Goal: Task Accomplishment & Management: Manage account settings

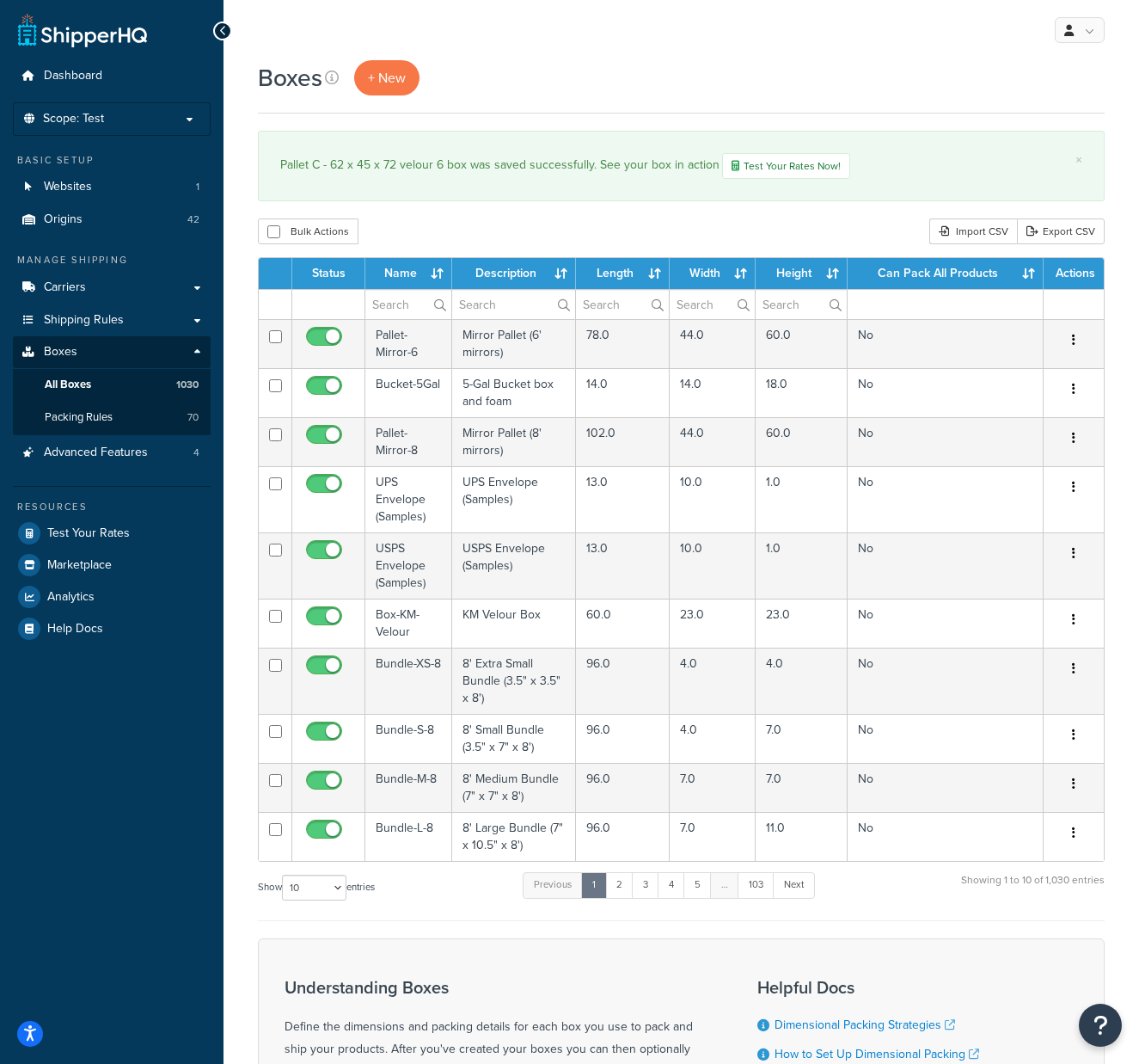
click at [860, 124] on div "Boxes + New × Pallet C - 62 x 45 x 72 velour 6 box was saved successfully. See …" at bounding box center [681, 669] width 916 height 1218
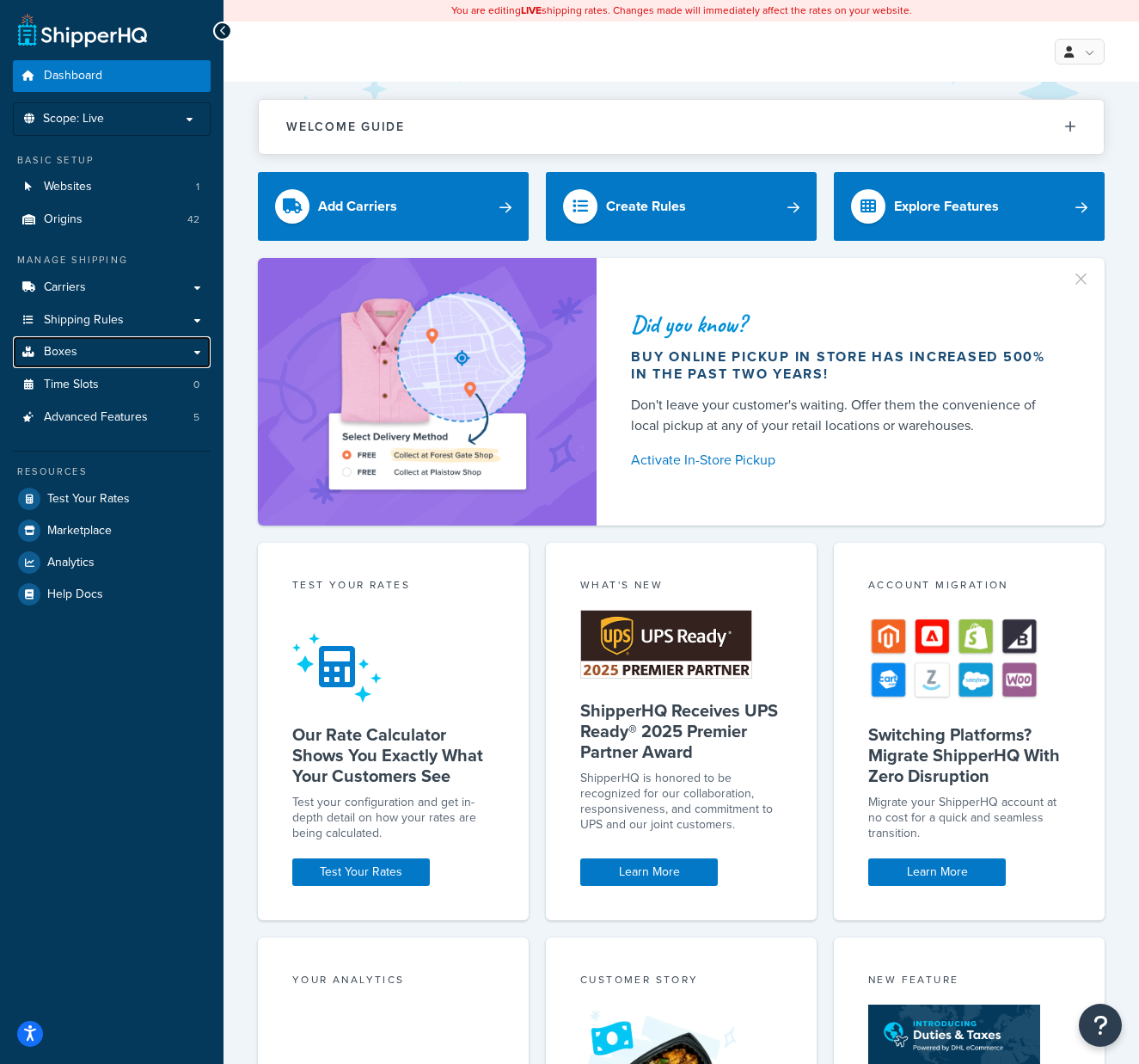
click at [80, 356] on link "Boxes" at bounding box center [112, 352] width 198 height 32
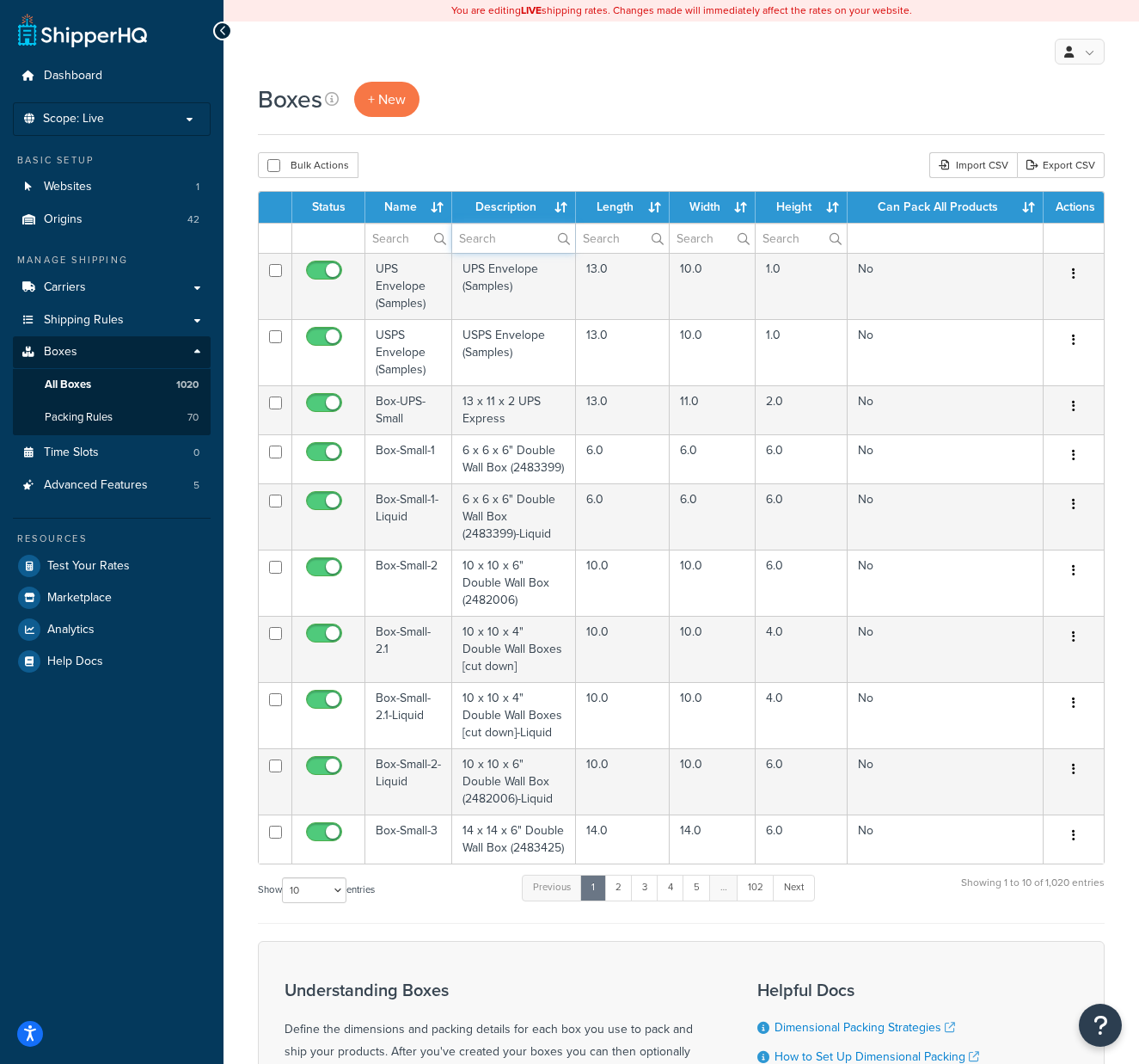
click at [528, 238] on input "text" at bounding box center [513, 237] width 123 height 29
type input "velour"
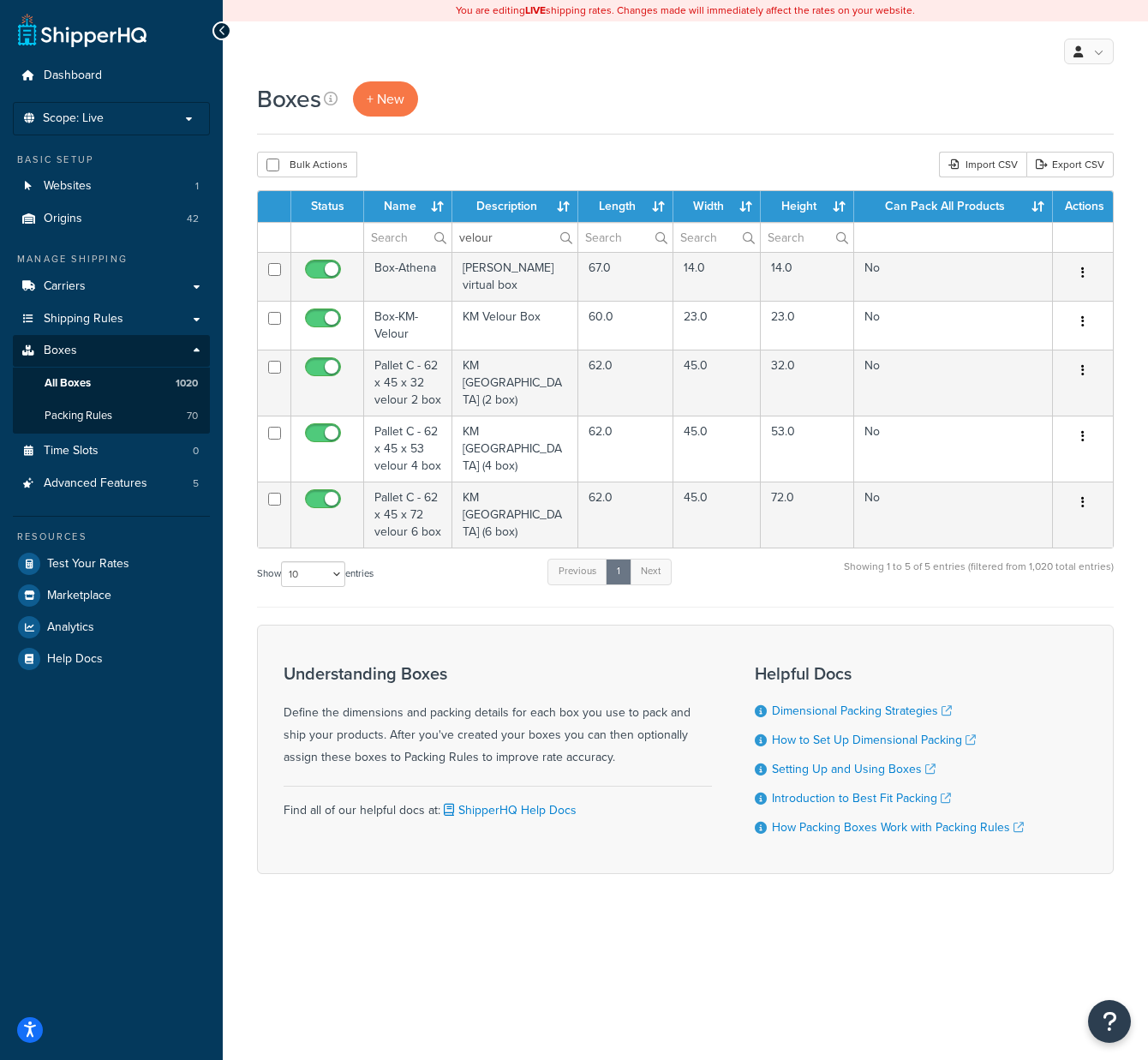
click at [532, 270] on td "[PERSON_NAME] virtual box" at bounding box center [515, 277] width 126 height 49
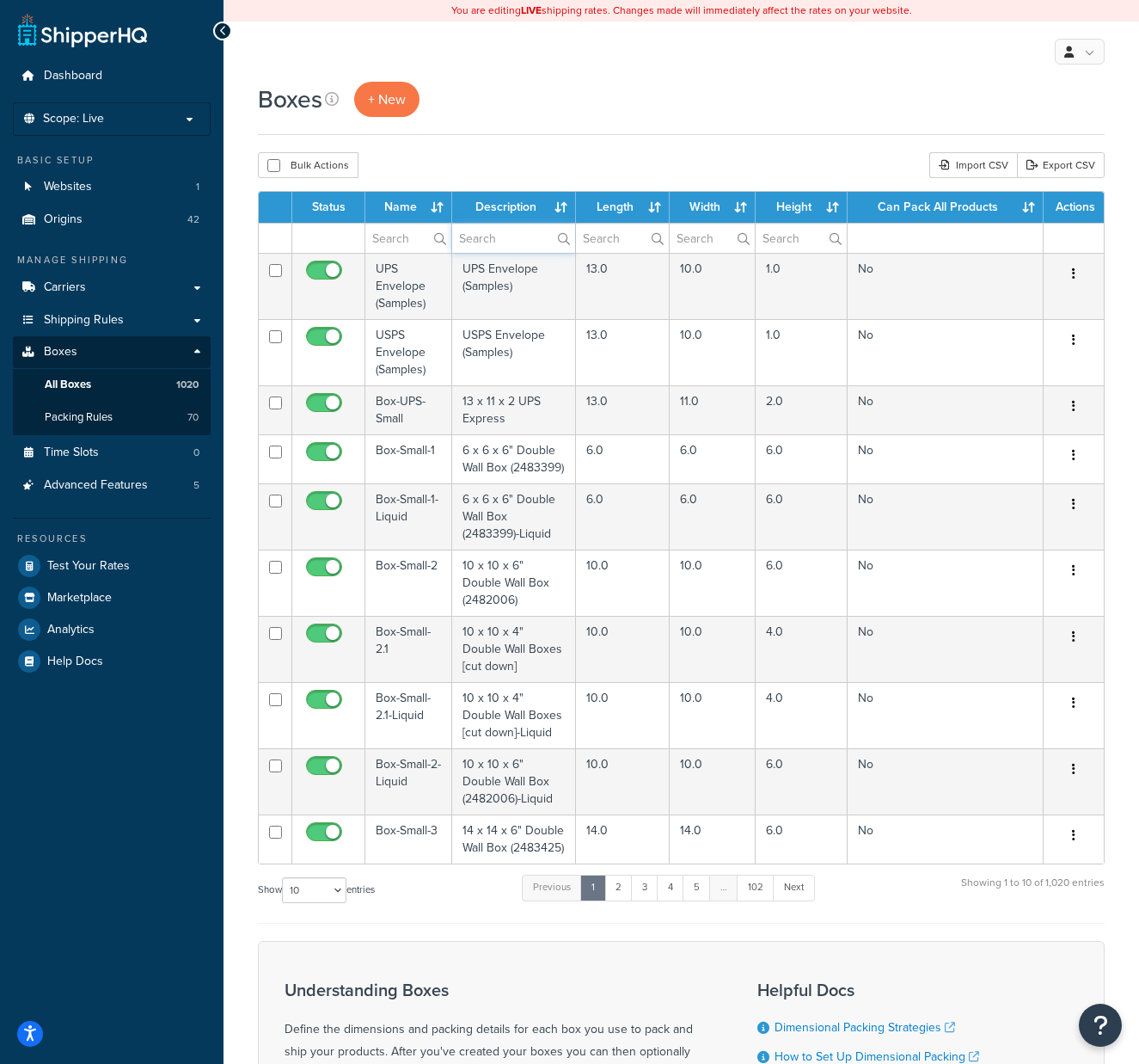
click at [530, 238] on input "text" at bounding box center [513, 237] width 123 height 29
type input "velour"
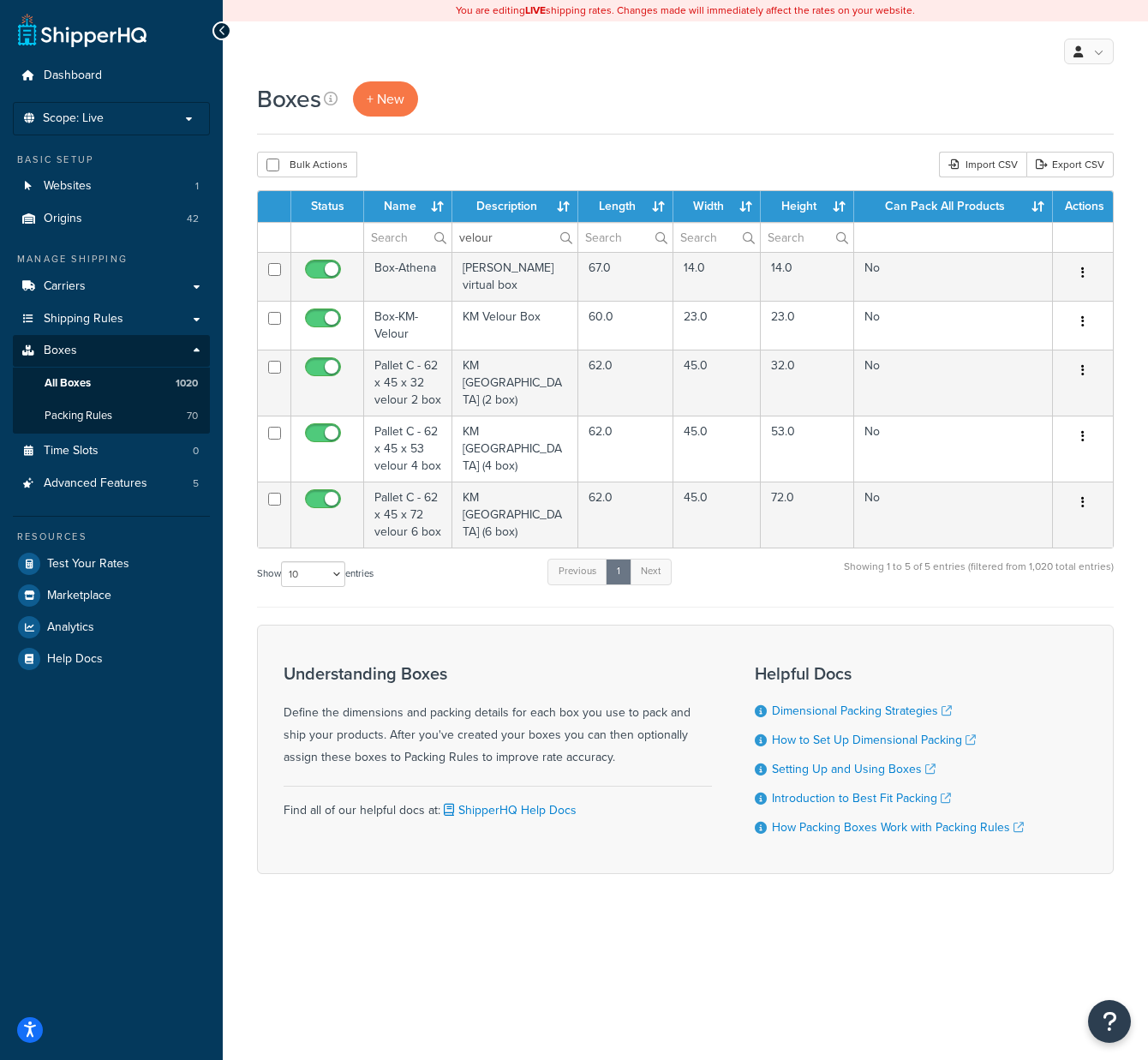
click at [513, 371] on td "KM Velour Pallet (2 box)" at bounding box center [515, 382] width 126 height 66
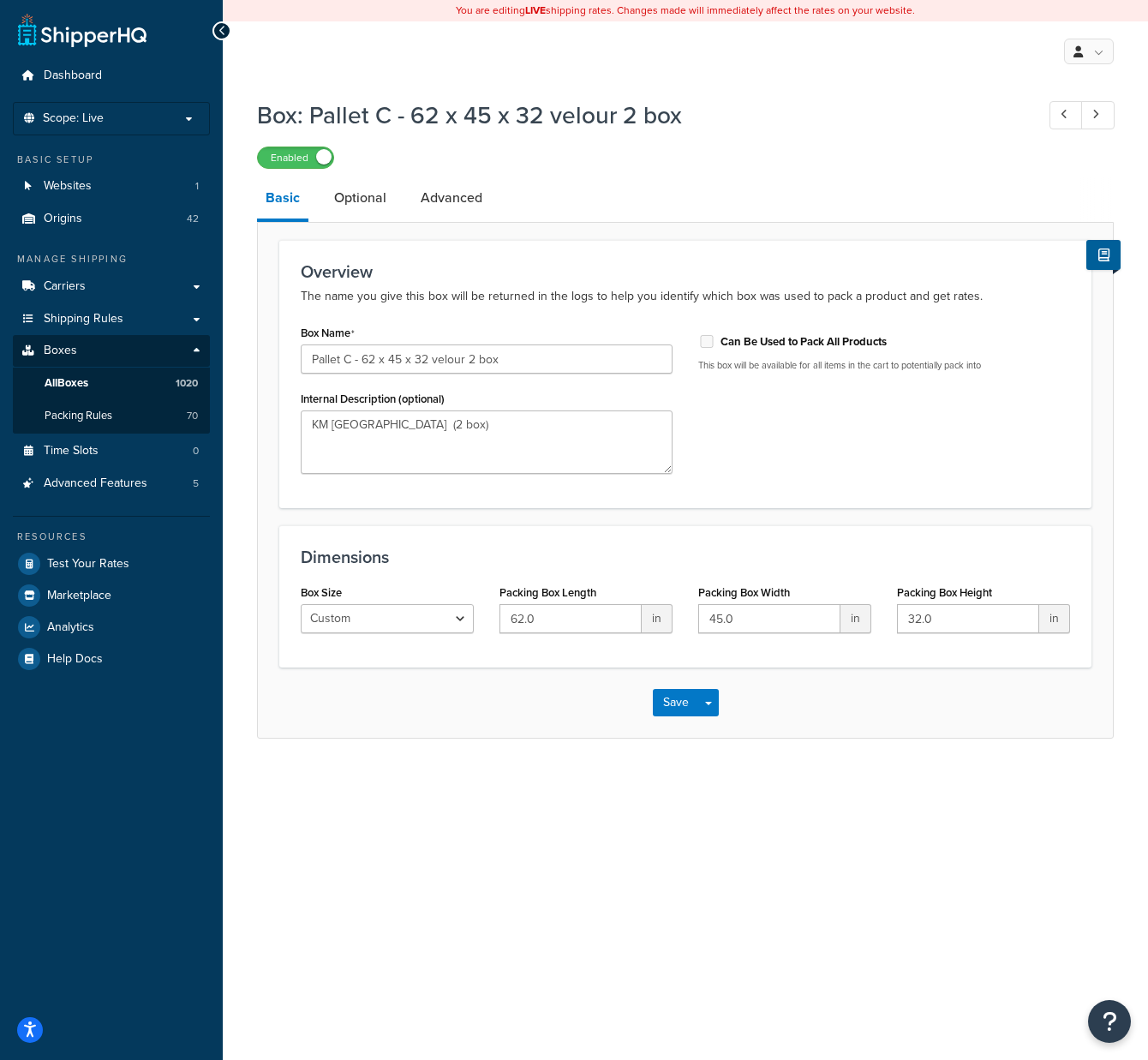
click at [370, 193] on link "Optional" at bounding box center [360, 198] width 69 height 41
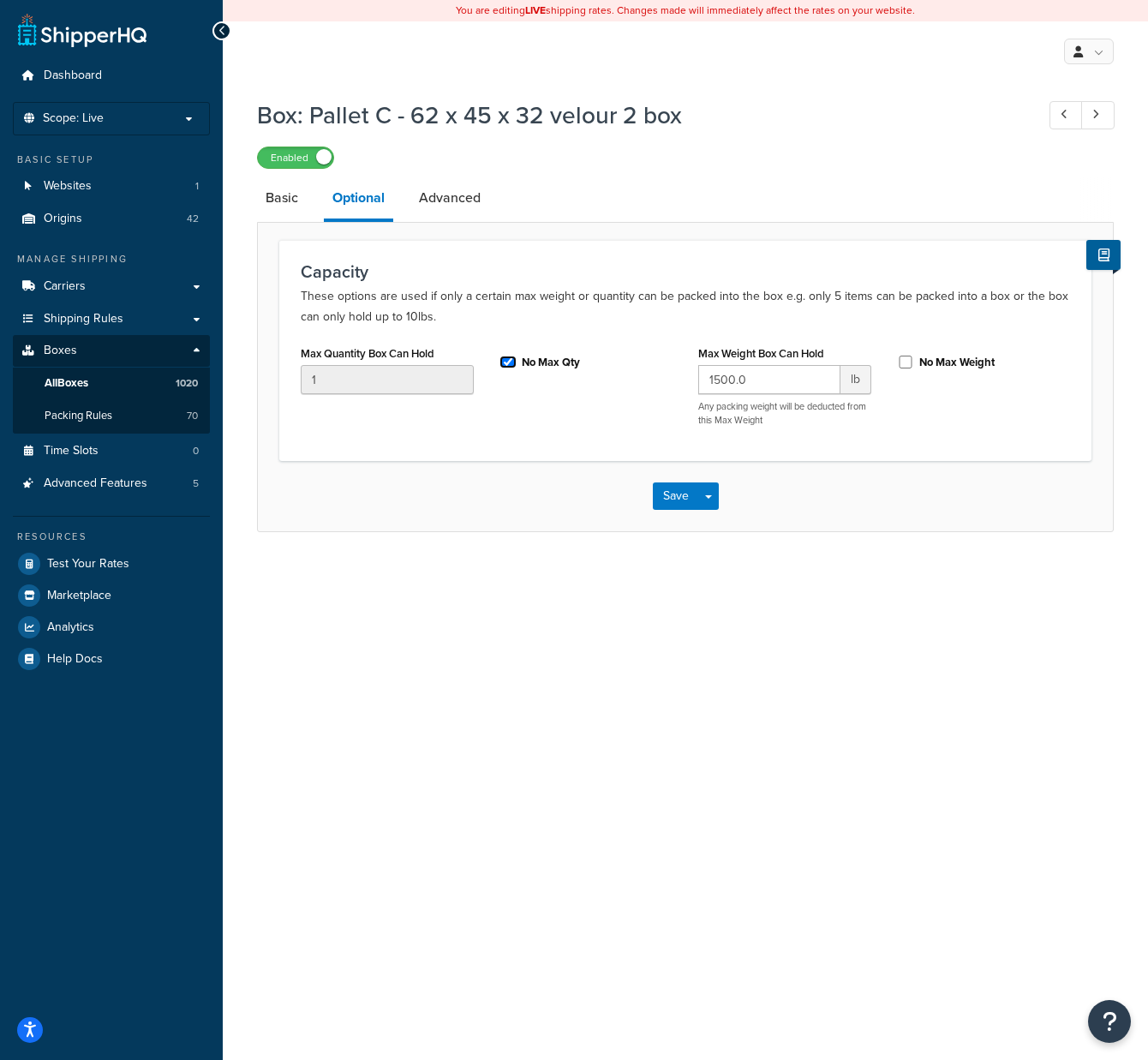
click at [502, 363] on input "No Max Qty" at bounding box center [507, 361] width 17 height 13
checkbox input "false"
drag, startPoint x: 327, startPoint y: 380, endPoint x: 266, endPoint y: 378, distance: 61.0
click at [266, 378] on form "Capacity These options are used if only a certain max weight or quantity can be…" at bounding box center [685, 385] width 855 height 291
type input "2"
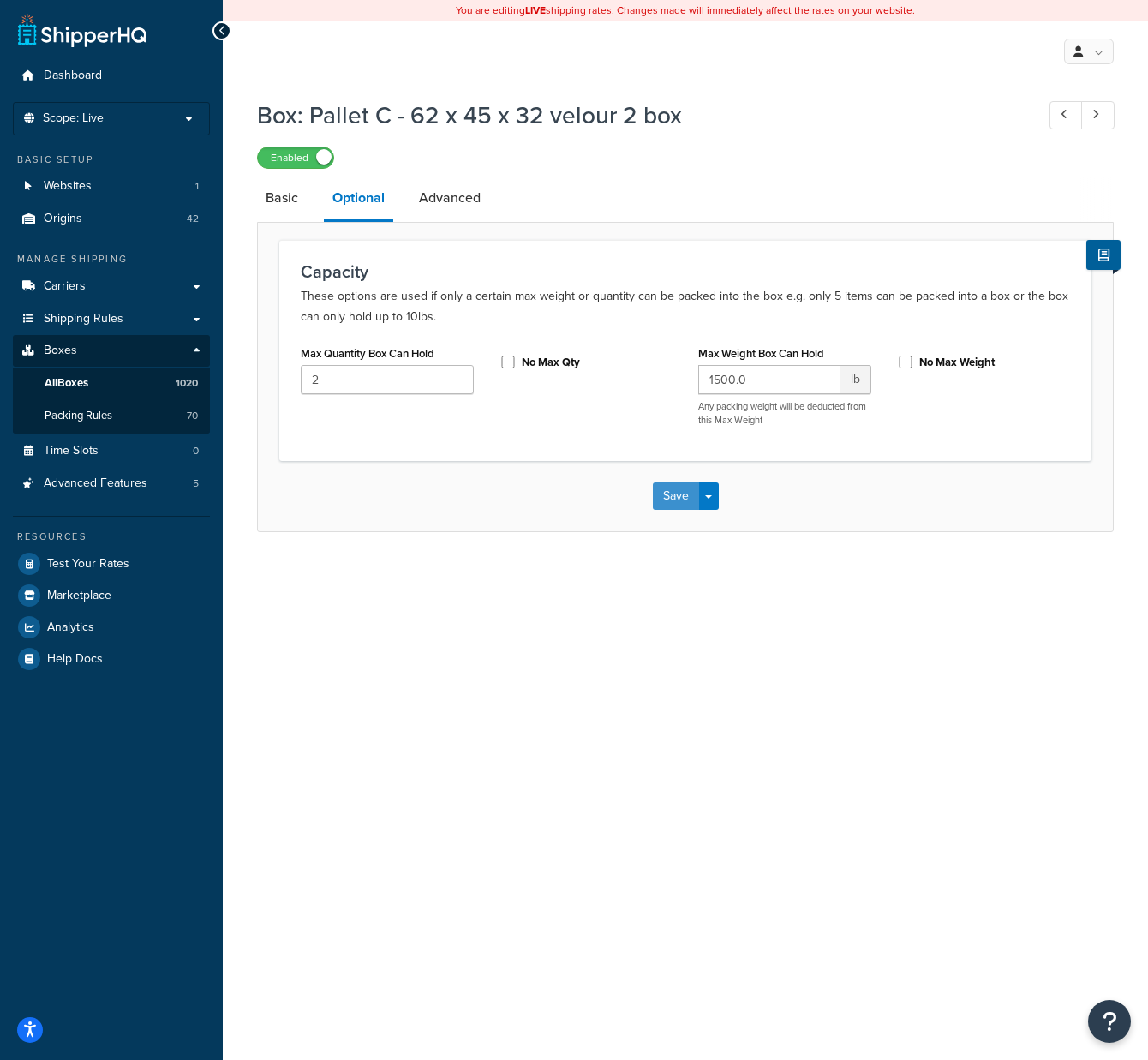
click at [683, 485] on button "Save" at bounding box center [676, 496] width 47 height 27
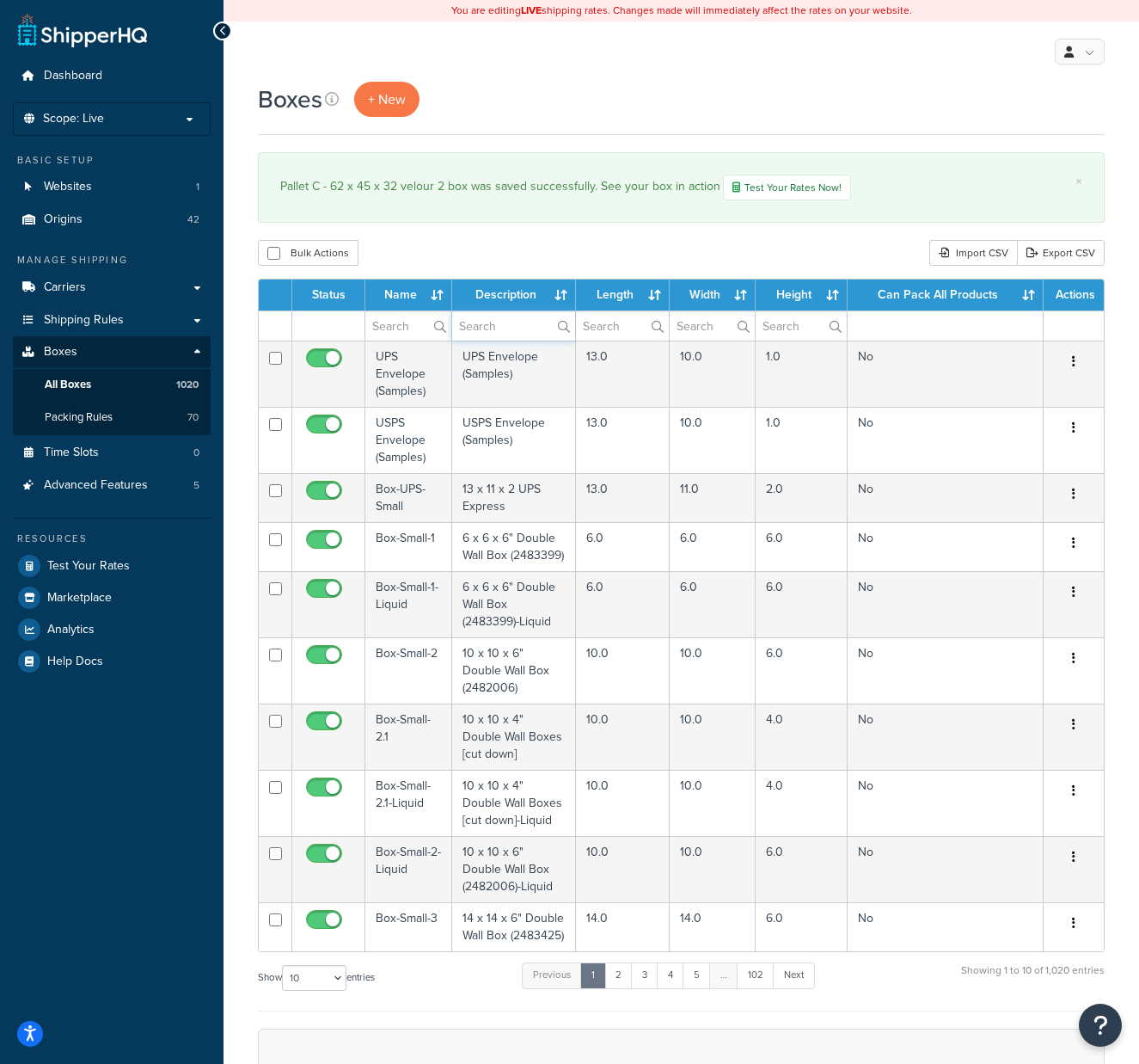
click at [513, 324] on input "text" at bounding box center [513, 326] width 123 height 29
type input "velour"
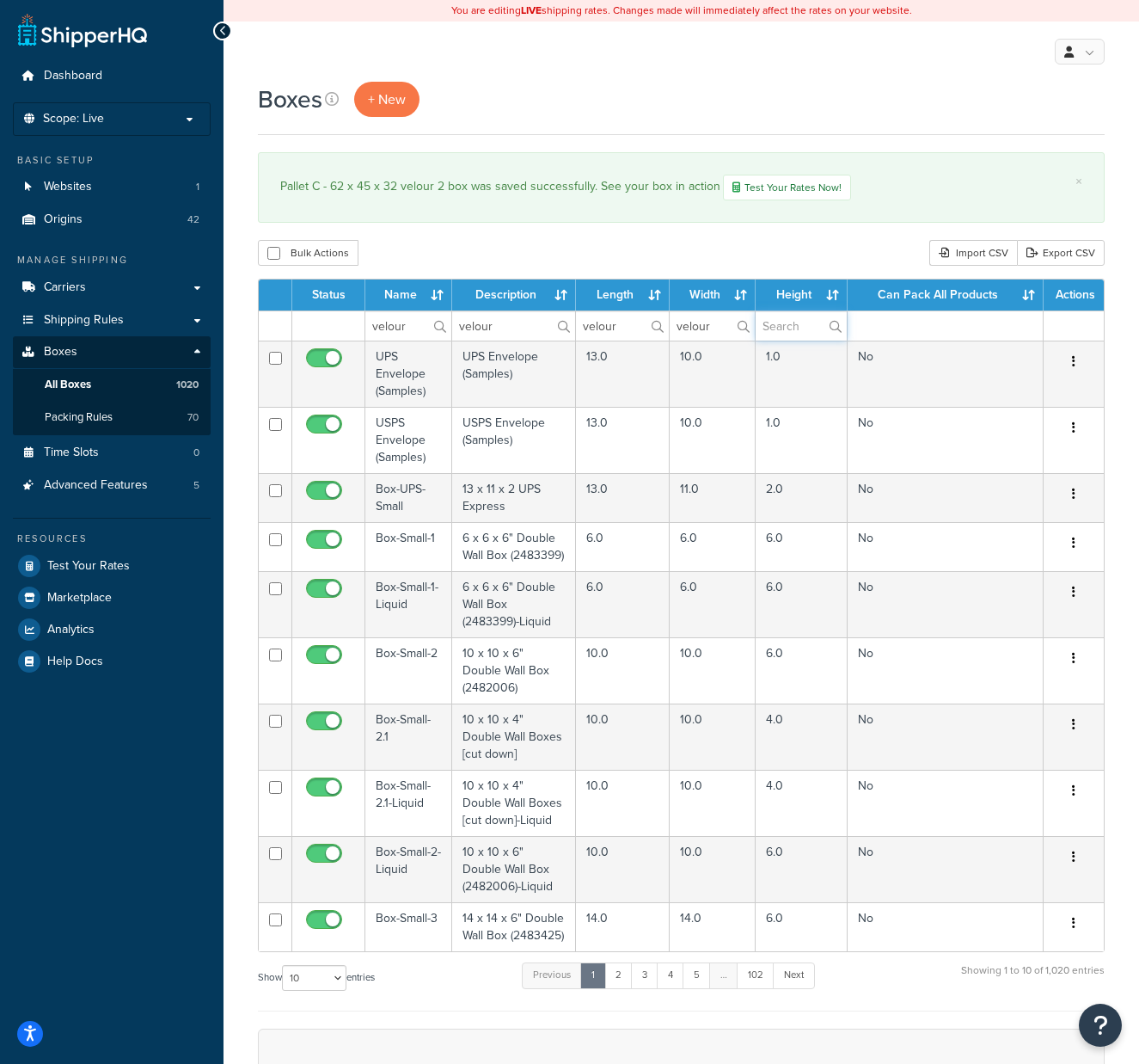
type input "velour"
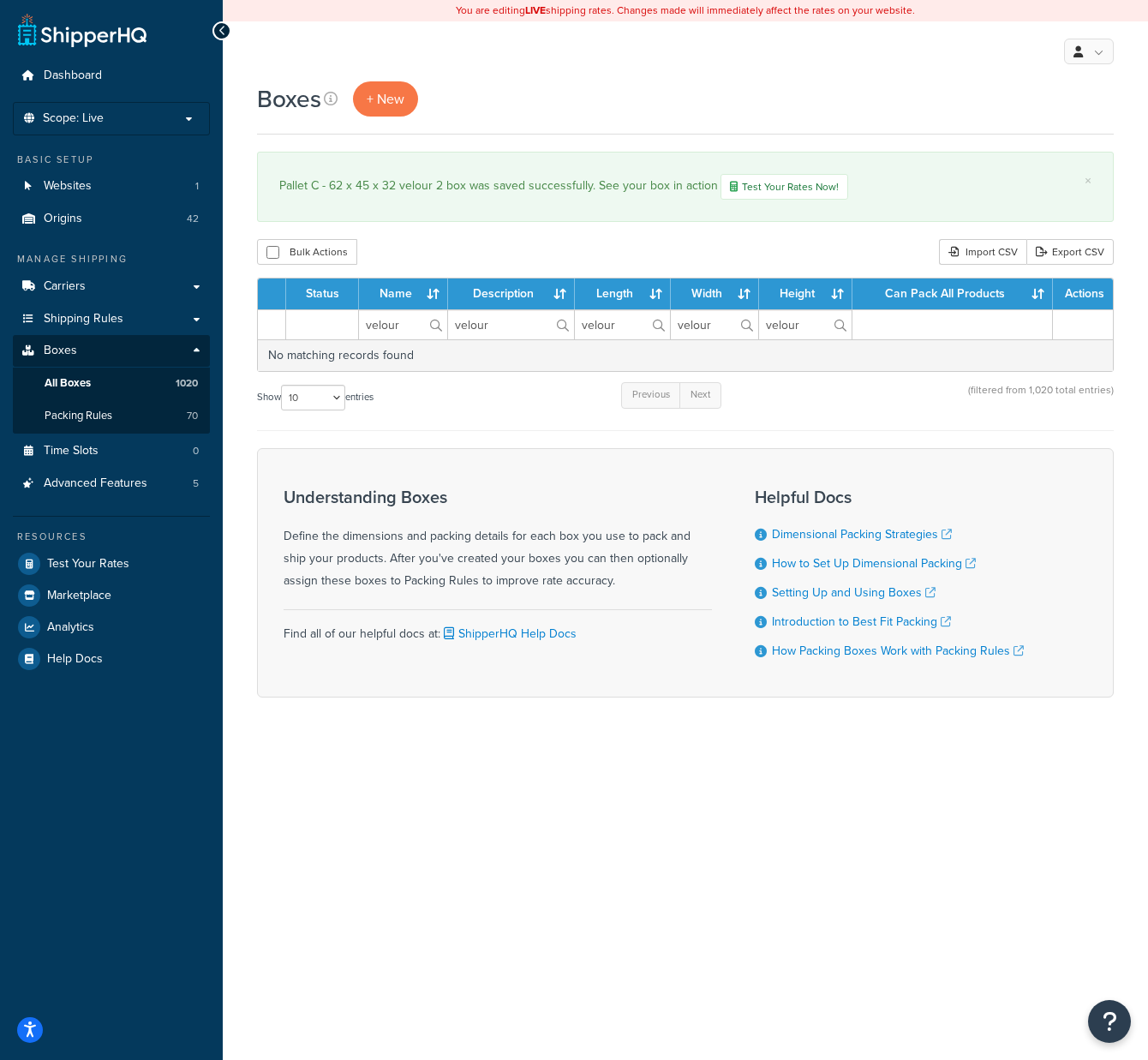
click at [563, 325] on label "velour" at bounding box center [511, 324] width 126 height 29
click at [563, 325] on input "velour" at bounding box center [511, 324] width 126 height 29
click at [512, 323] on input "velour" at bounding box center [511, 324] width 126 height 29
type input "v"
click at [563, 323] on label at bounding box center [511, 324] width 126 height 29
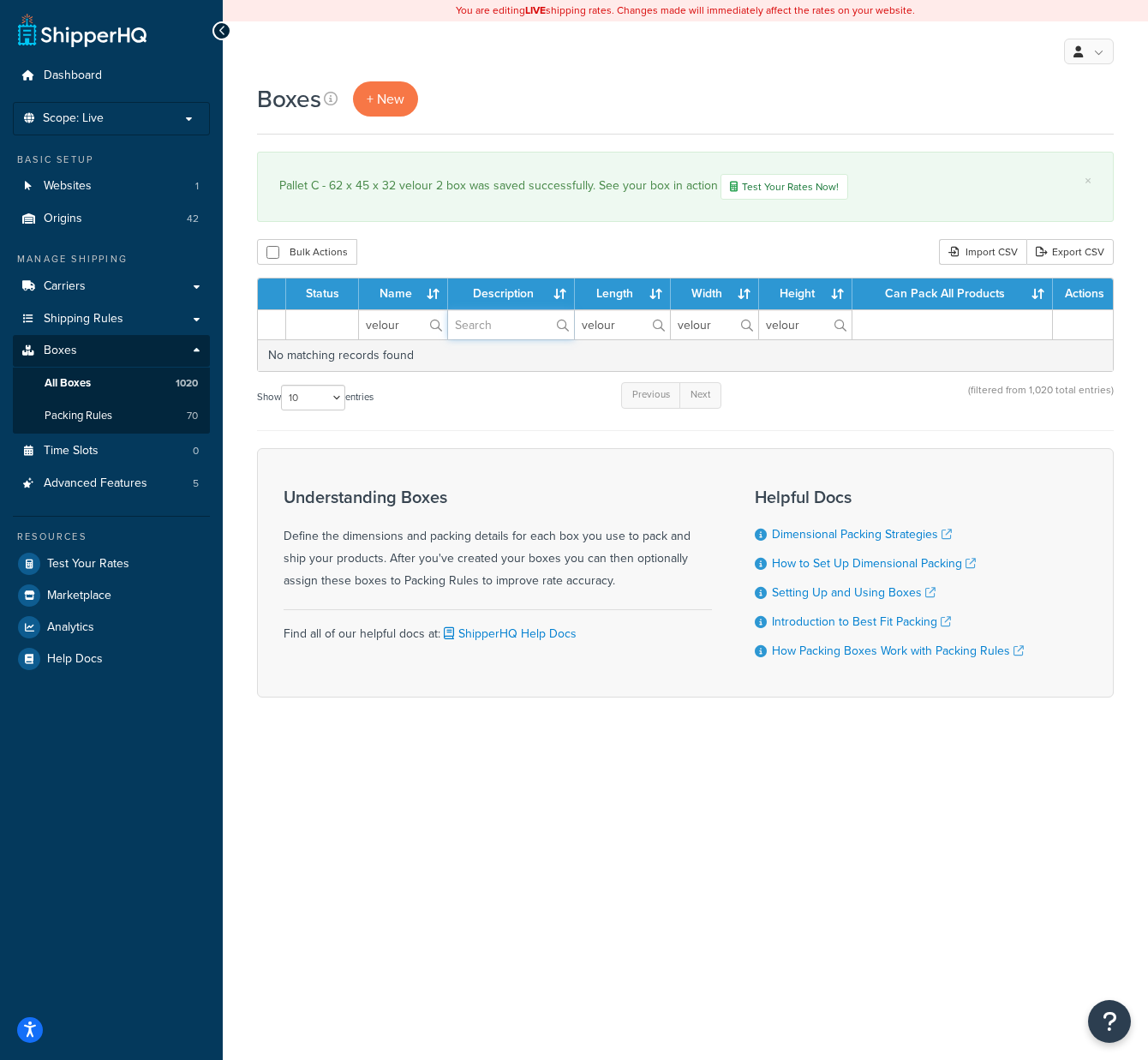
click at [563, 323] on input "text" at bounding box center [511, 324] width 126 height 29
click at [532, 323] on input "text" at bounding box center [511, 324] width 126 height 29
type input "velour"
click at [560, 324] on label "velour" at bounding box center [511, 324] width 126 height 29
click at [560, 324] on input "velour" at bounding box center [511, 324] width 126 height 29
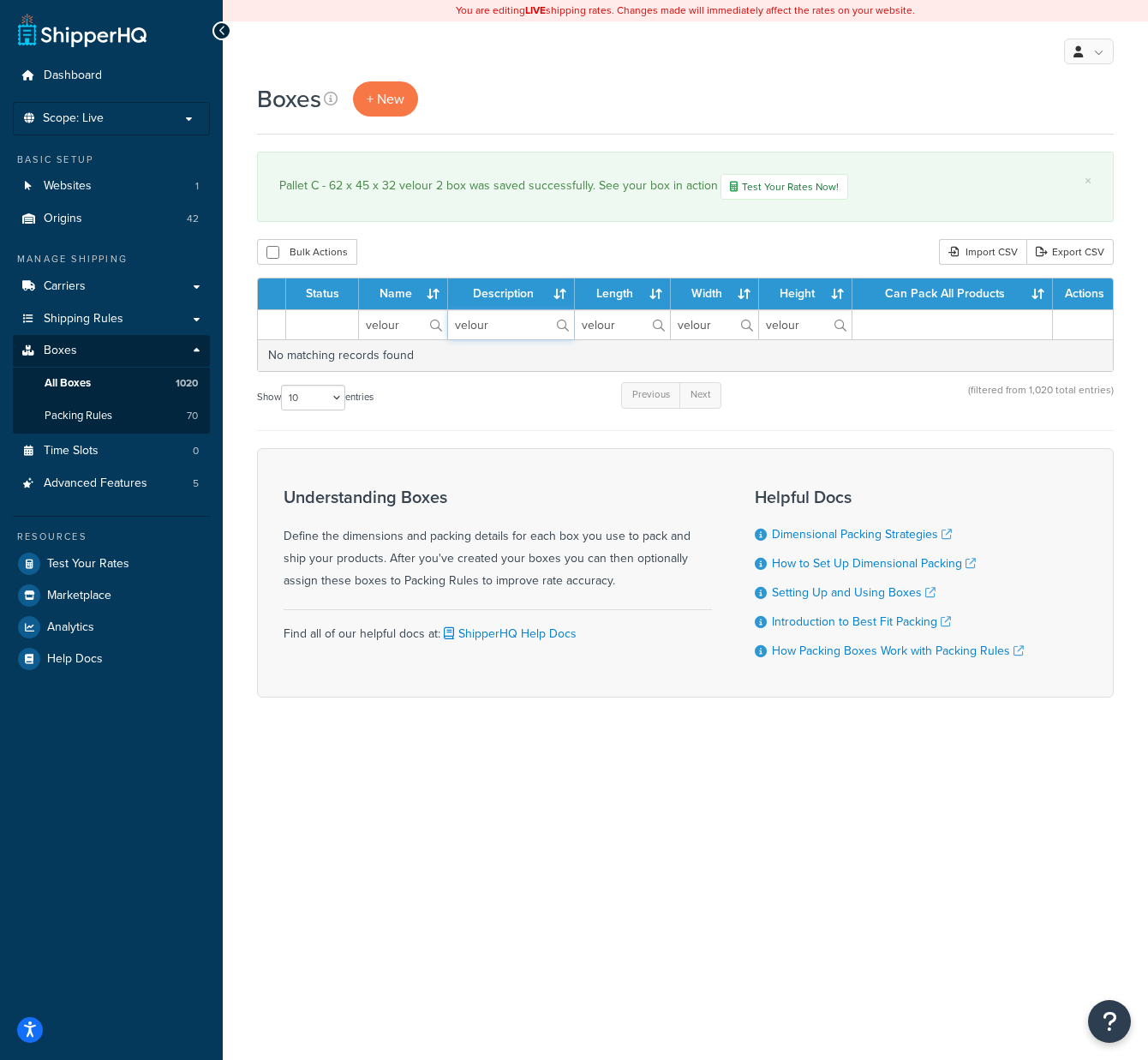
click at [527, 321] on input "velour" at bounding box center [511, 324] width 126 height 29
click at [521, 320] on input "velour" at bounding box center [511, 324] width 126 height 29
click at [522, 320] on input "velour" at bounding box center [511, 324] width 126 height 29
click at [564, 323] on label "velour" at bounding box center [511, 324] width 126 height 29
click at [564, 323] on input "velour" at bounding box center [511, 324] width 126 height 29
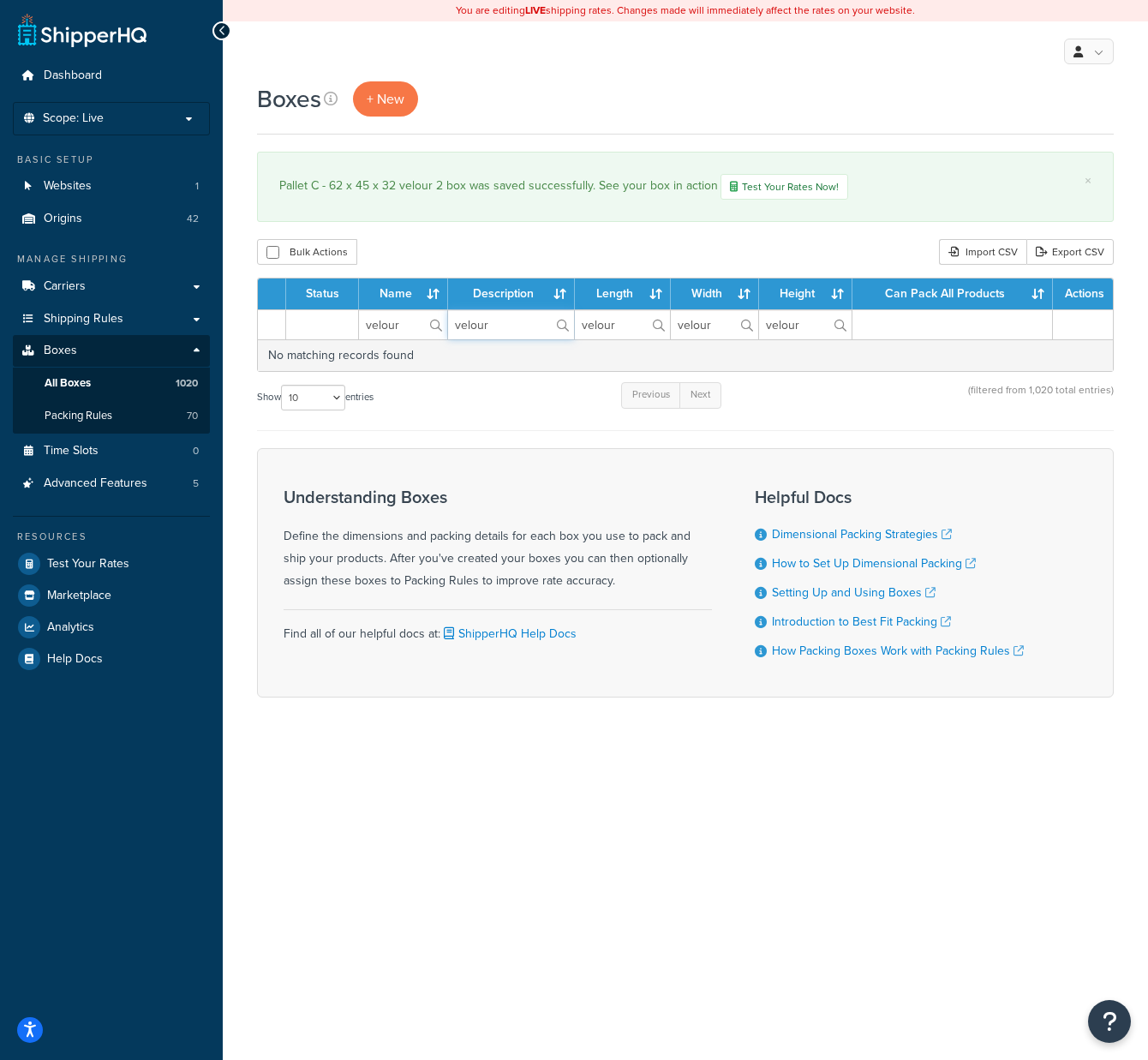
click at [541, 327] on input "velour" at bounding box center [511, 324] width 126 height 29
type input "v"
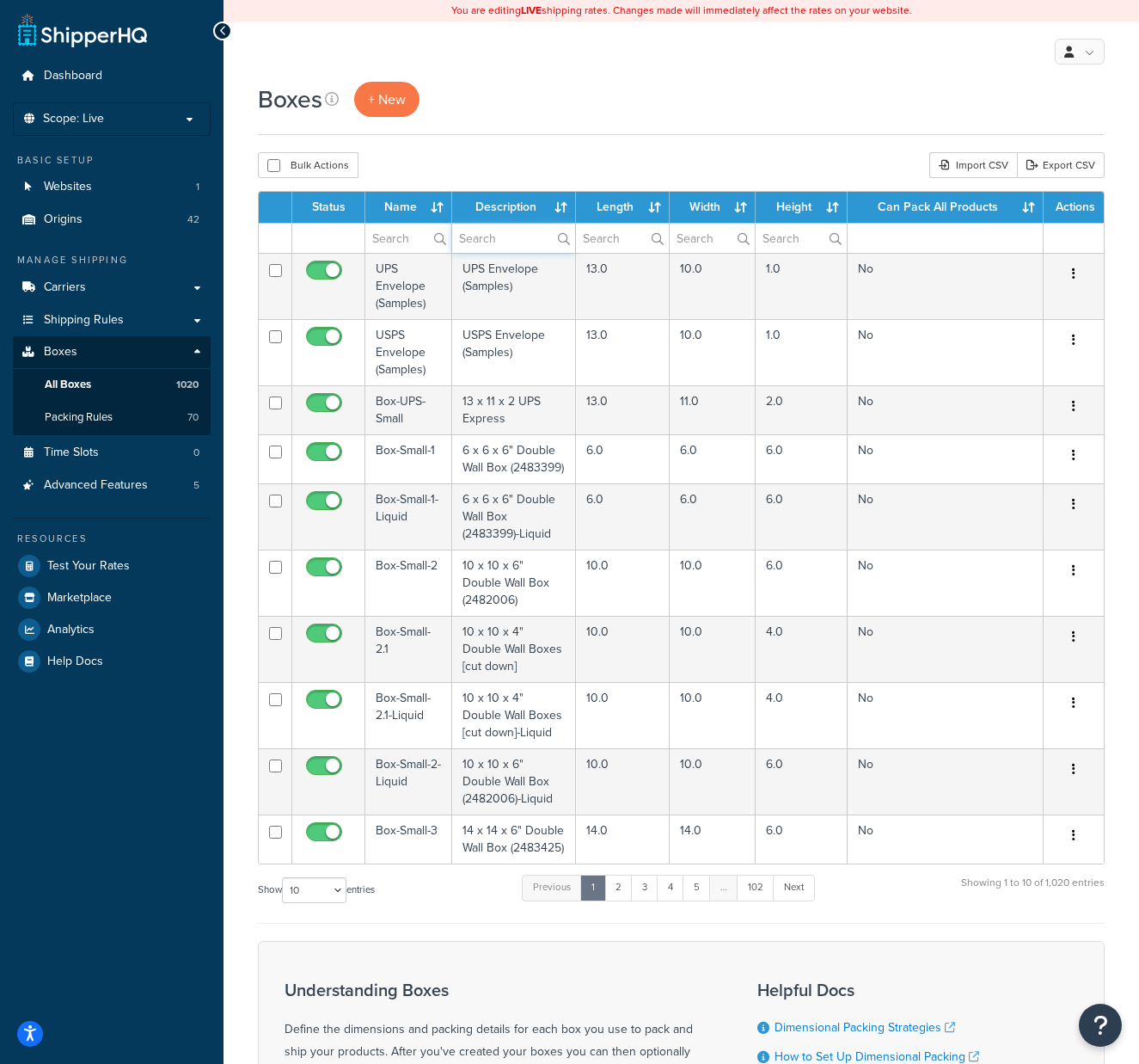
click at [487, 233] on input "text" at bounding box center [513, 237] width 123 height 29
type input "velour"
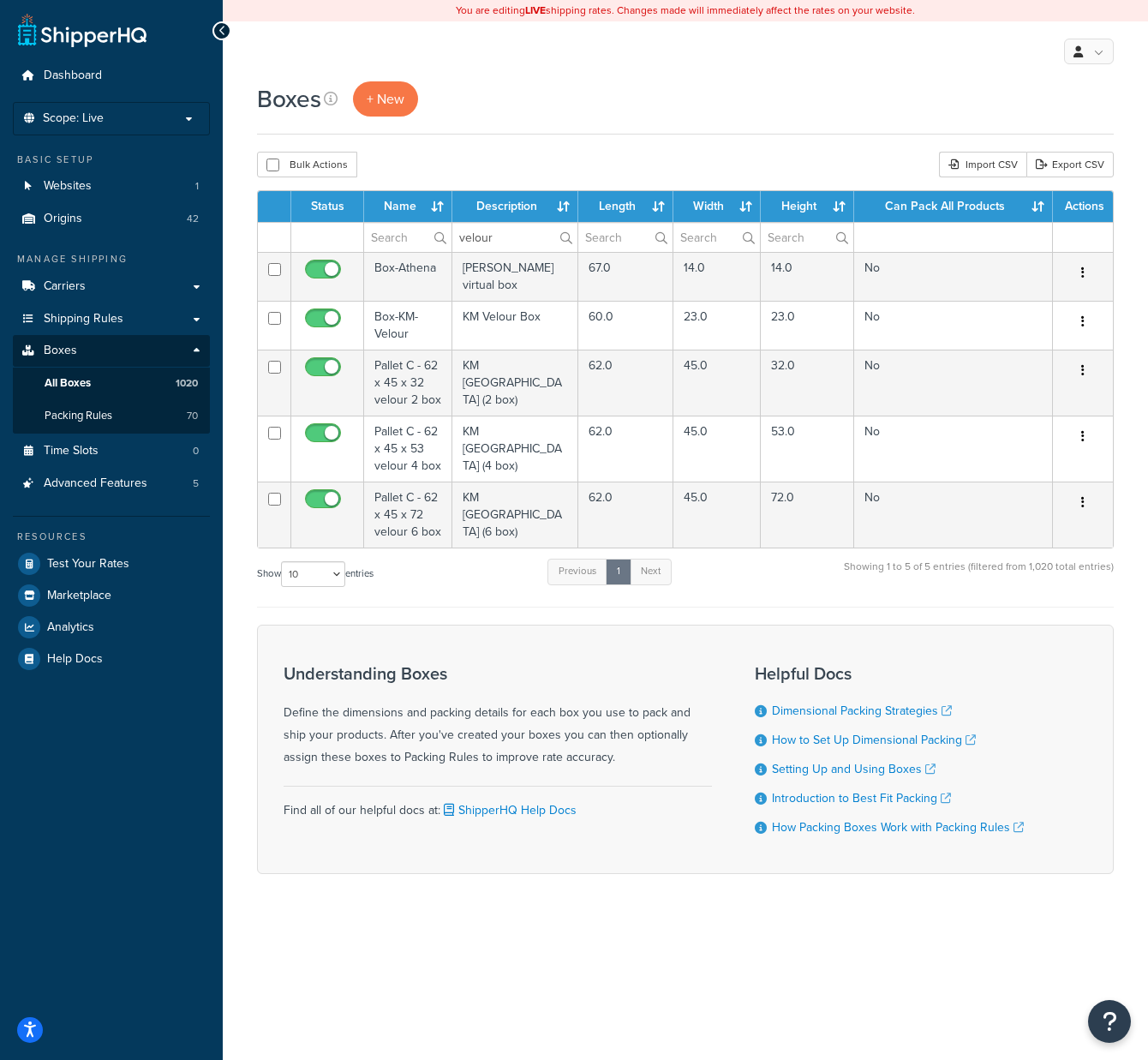
click at [524, 427] on td "KM Velour Pallet (4 box)" at bounding box center [515, 448] width 126 height 66
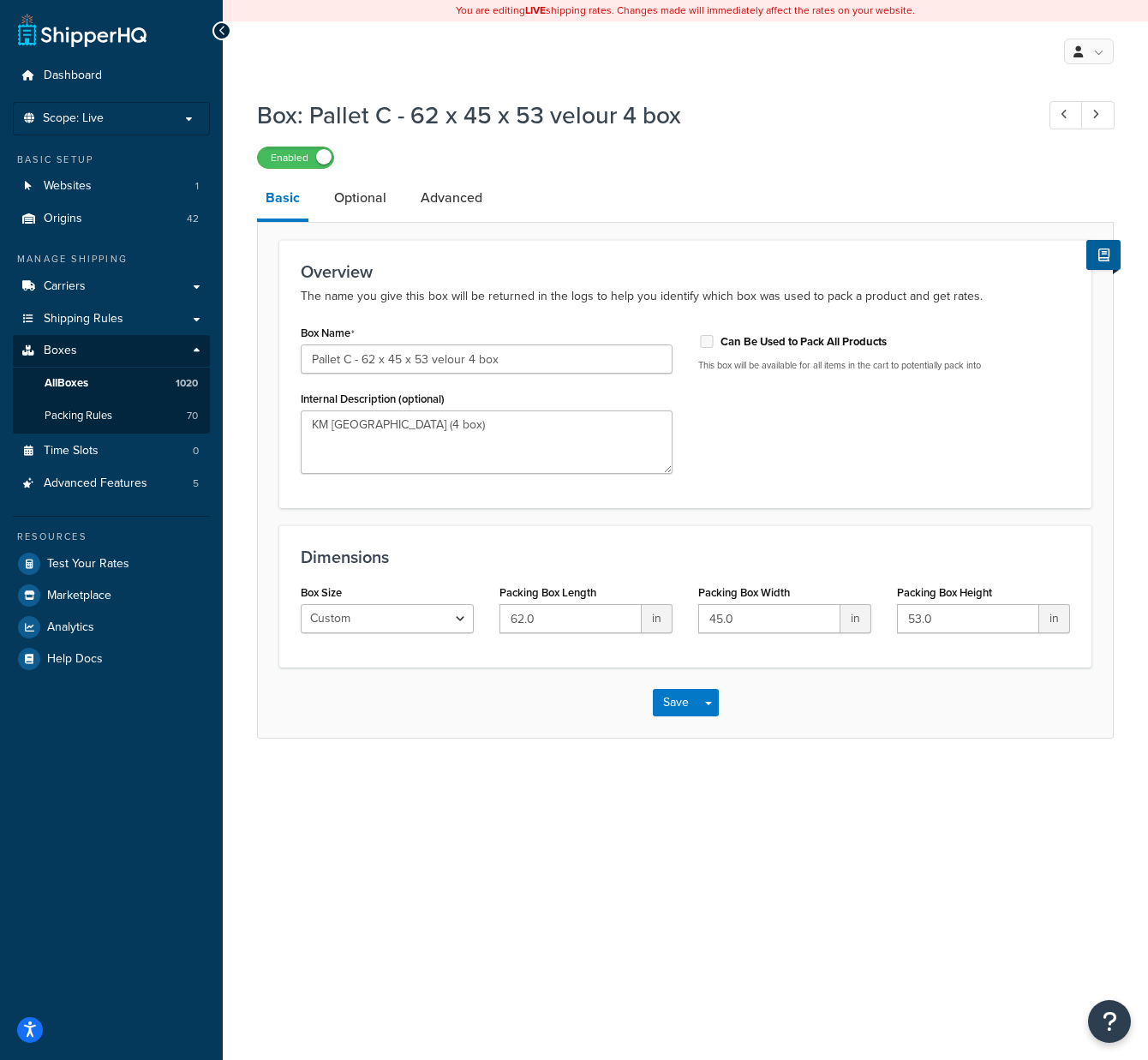
click at [372, 198] on link "Optional" at bounding box center [360, 198] width 69 height 41
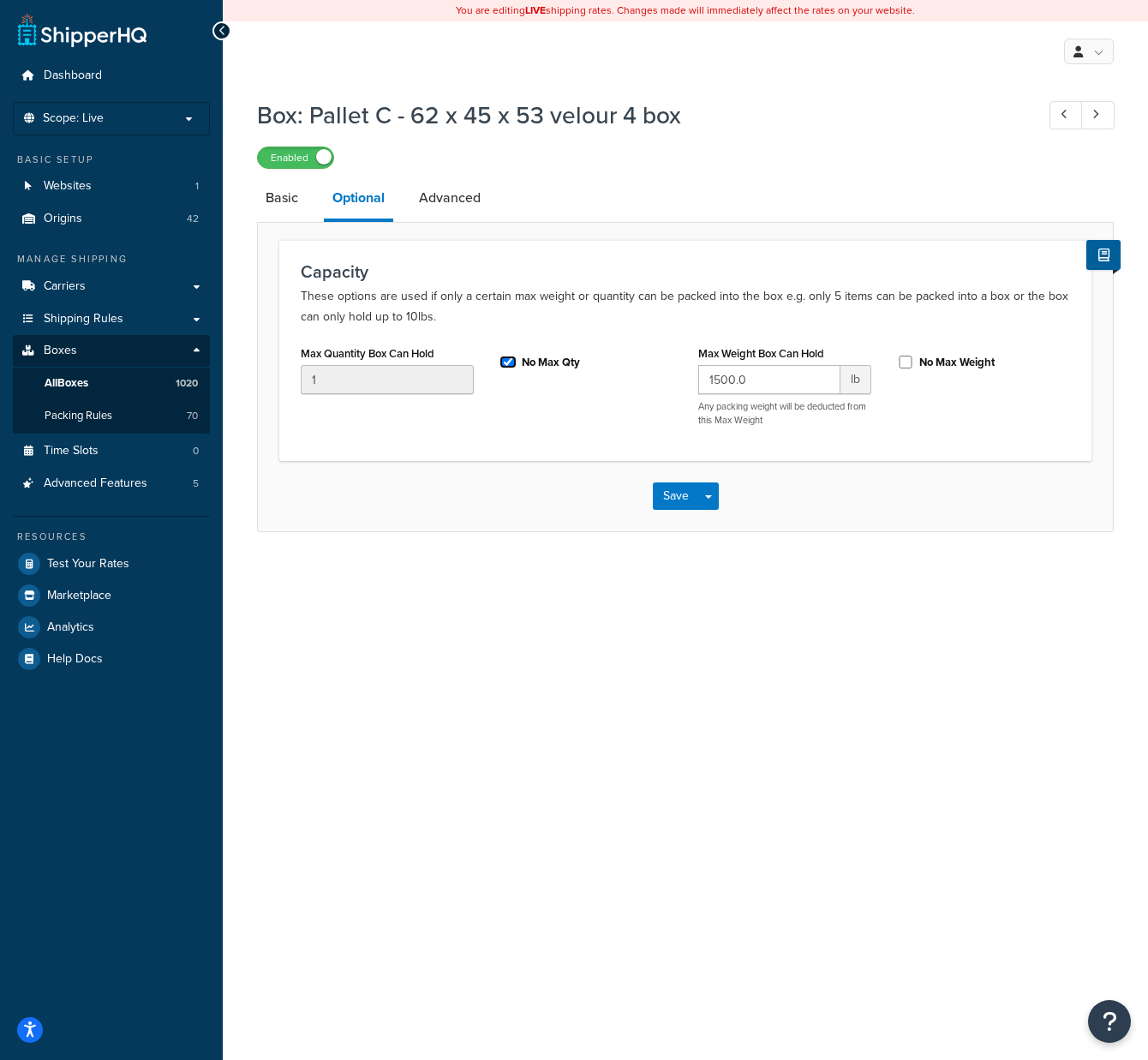
click at [506, 359] on input "No Max Qty" at bounding box center [507, 361] width 17 height 13
checkbox input "false"
drag, startPoint x: 339, startPoint y: 389, endPoint x: 241, endPoint y: 377, distance: 98.7
click at [241, 377] on div "Box: Pallet C - 62 x 45 x 53 velour 4 box Enabled Basic Optional Advanced Capac…" at bounding box center [685, 332] width 926 height 485
type input "4"
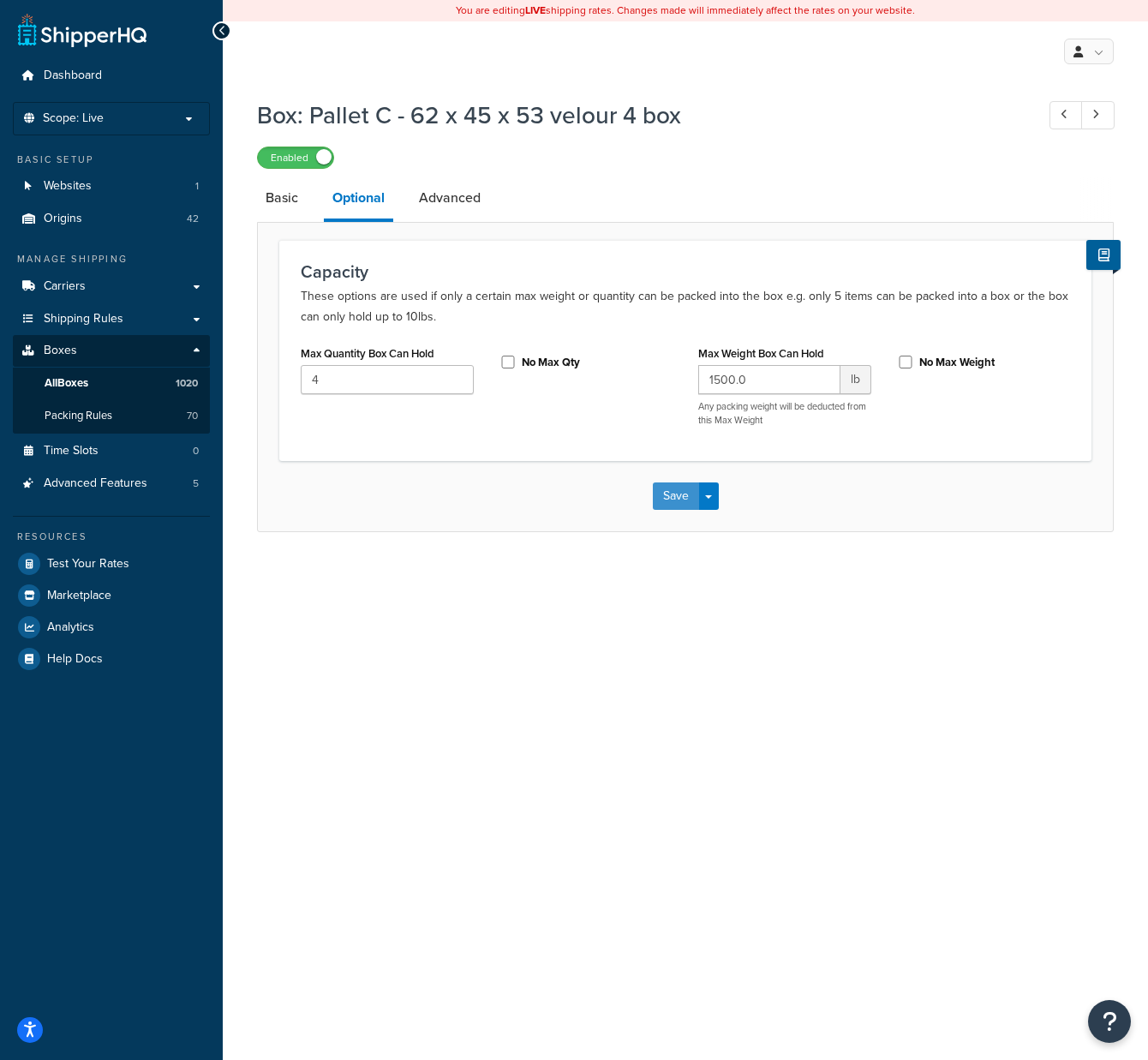
click at [659, 497] on button "Save" at bounding box center [676, 496] width 47 height 27
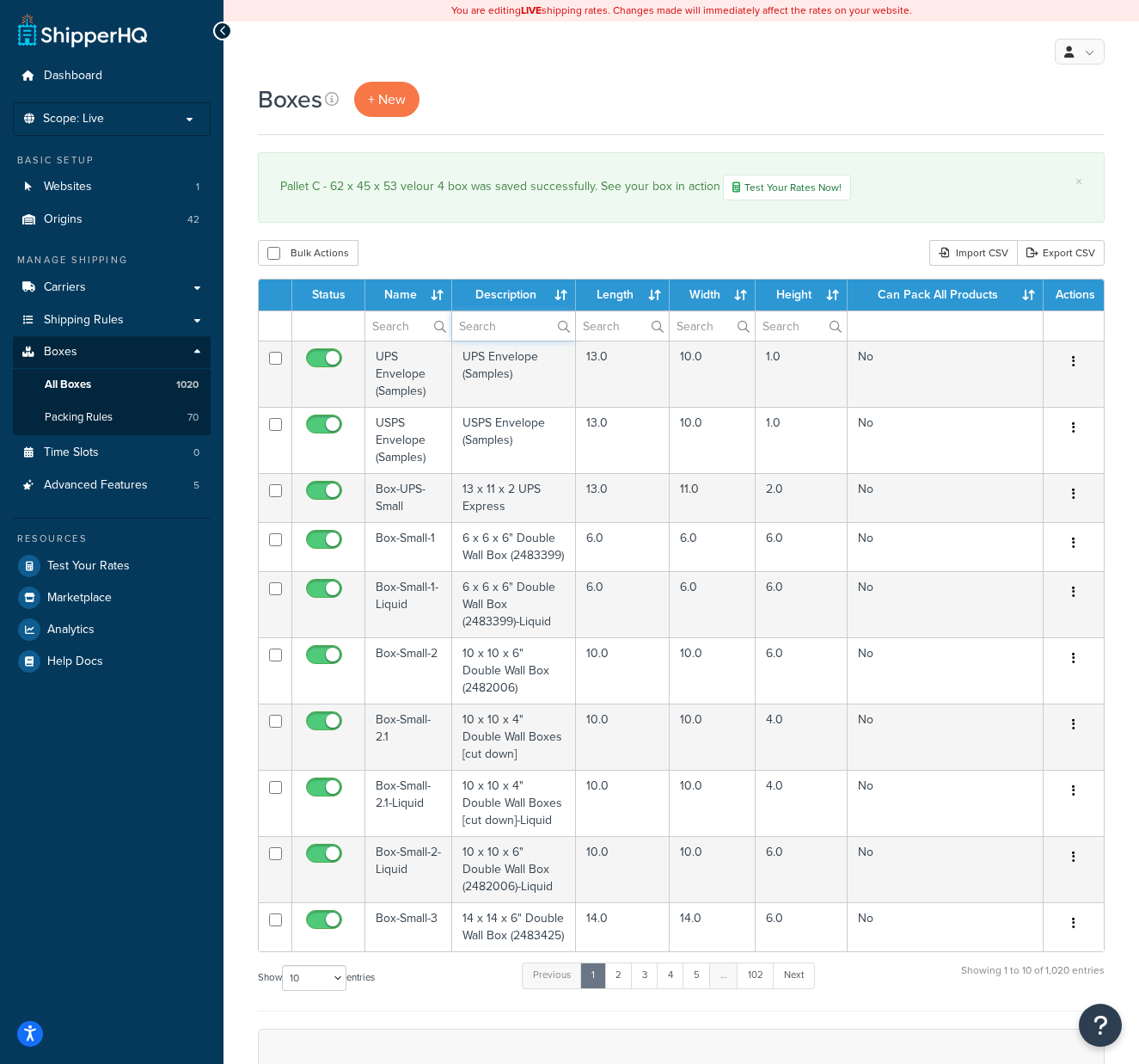
click at [519, 329] on input "text" at bounding box center [513, 326] width 123 height 29
type input "velour"
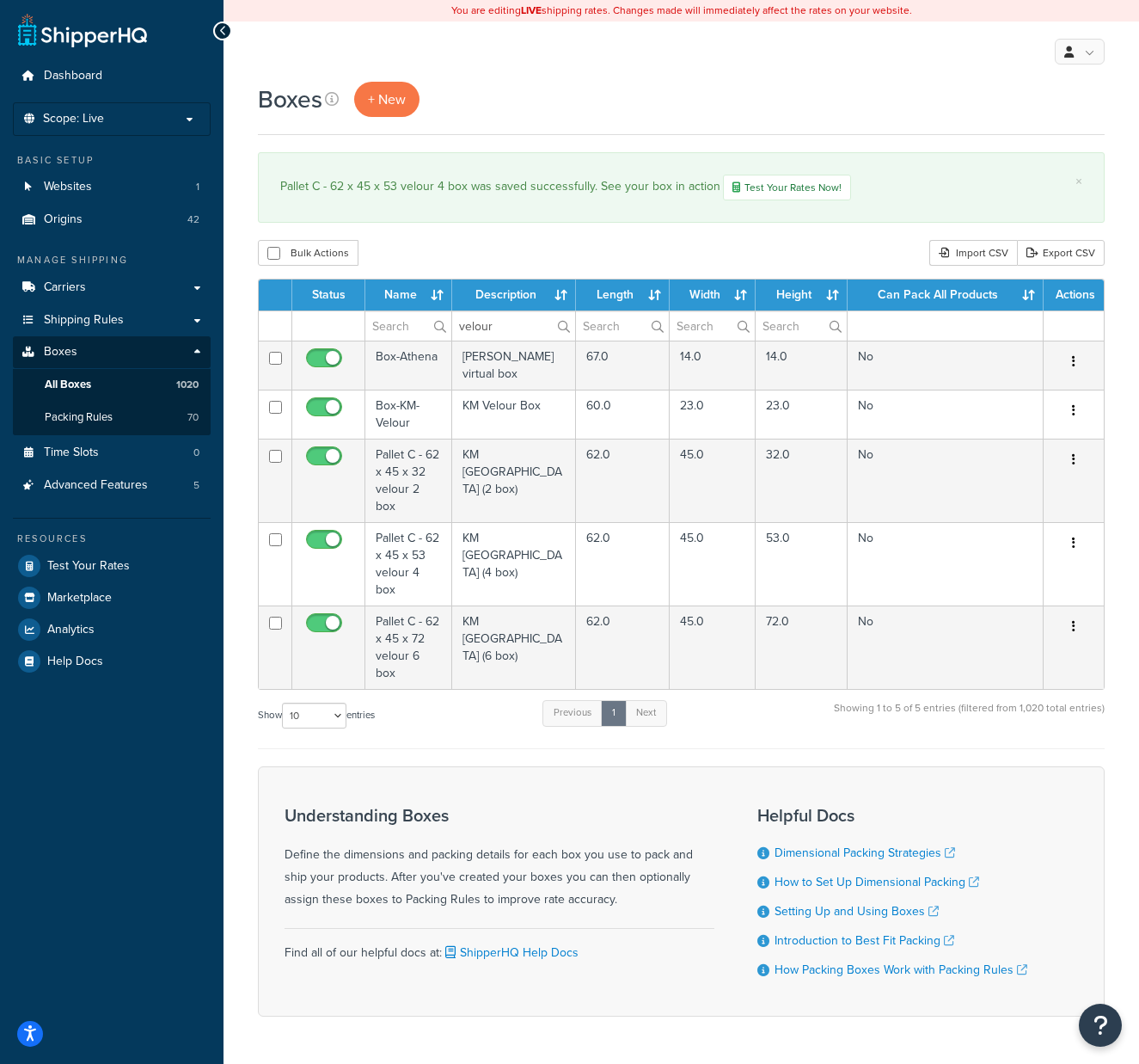
click at [504, 605] on td "KM [GEOGRAPHIC_DATA] (6 box)" at bounding box center [514, 647] width 124 height 84
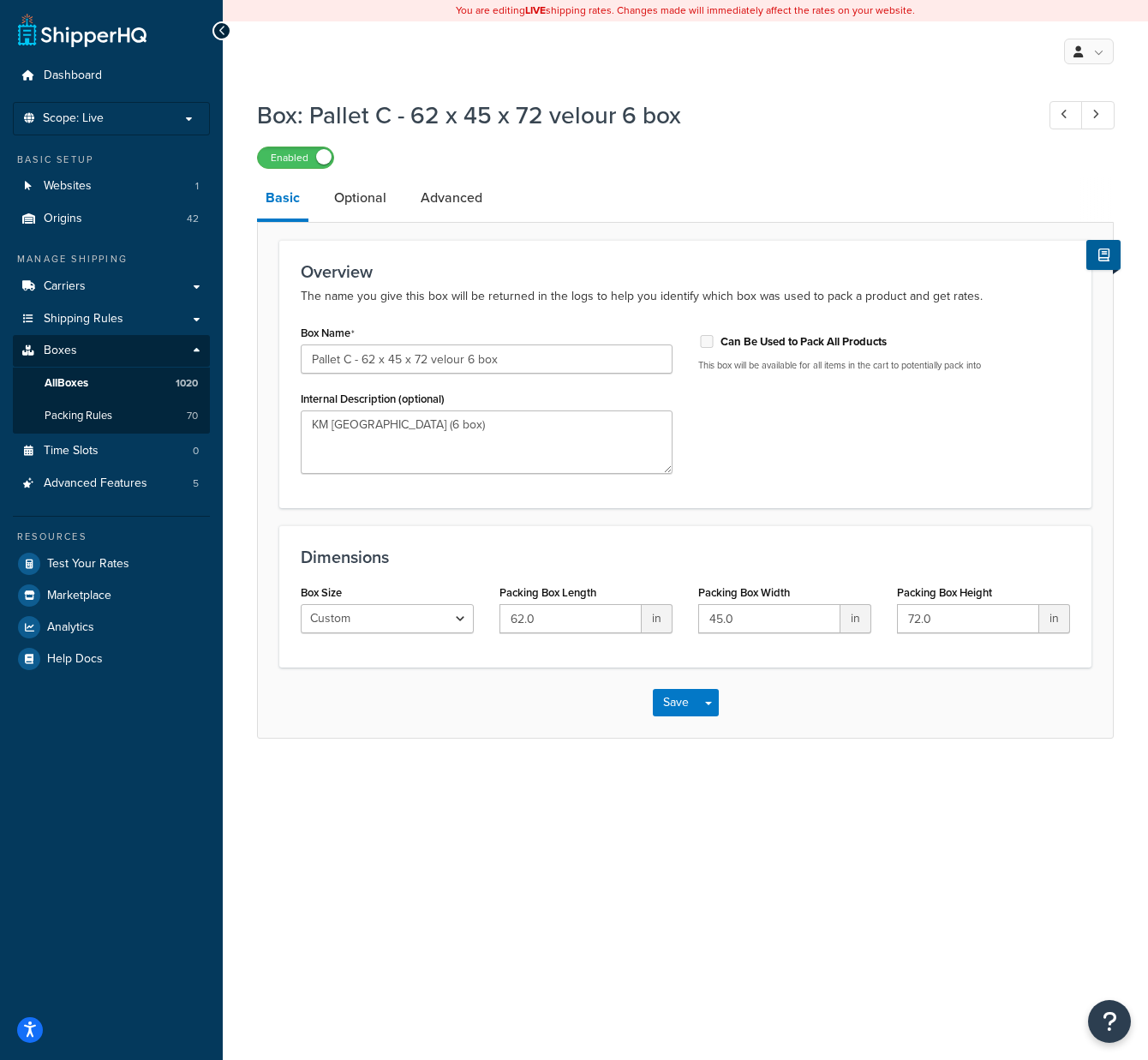
click at [351, 190] on link "Optional" at bounding box center [360, 198] width 69 height 41
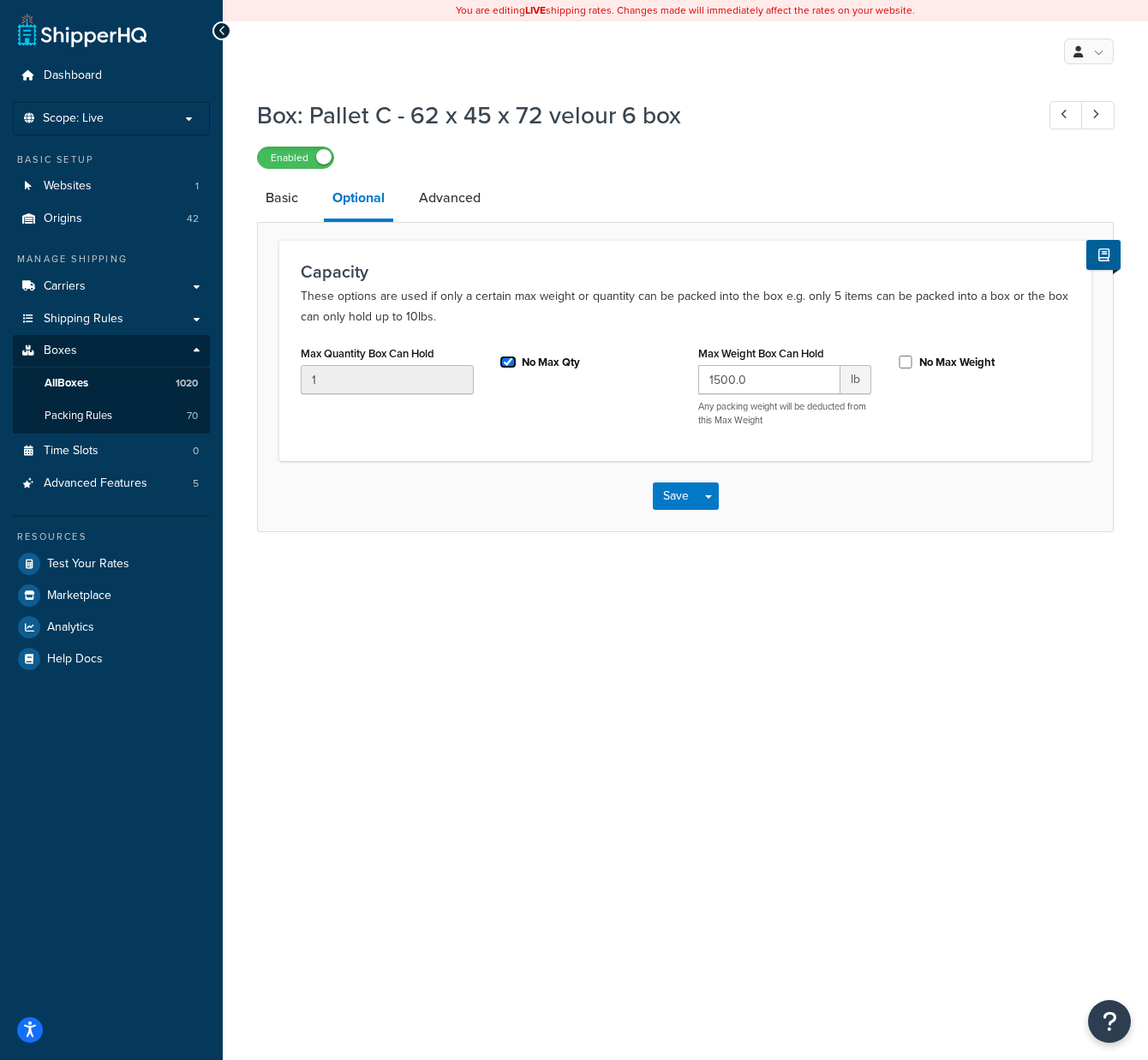
click at [511, 364] on input "No Max Qty" at bounding box center [507, 361] width 17 height 13
checkbox input "false"
drag, startPoint x: 361, startPoint y: 388, endPoint x: 258, endPoint y: 383, distance: 103.1
click at [269, 383] on form "Capacity These options are used if only a certain max weight or quantity can be…" at bounding box center [685, 385] width 855 height 291
type input "6"
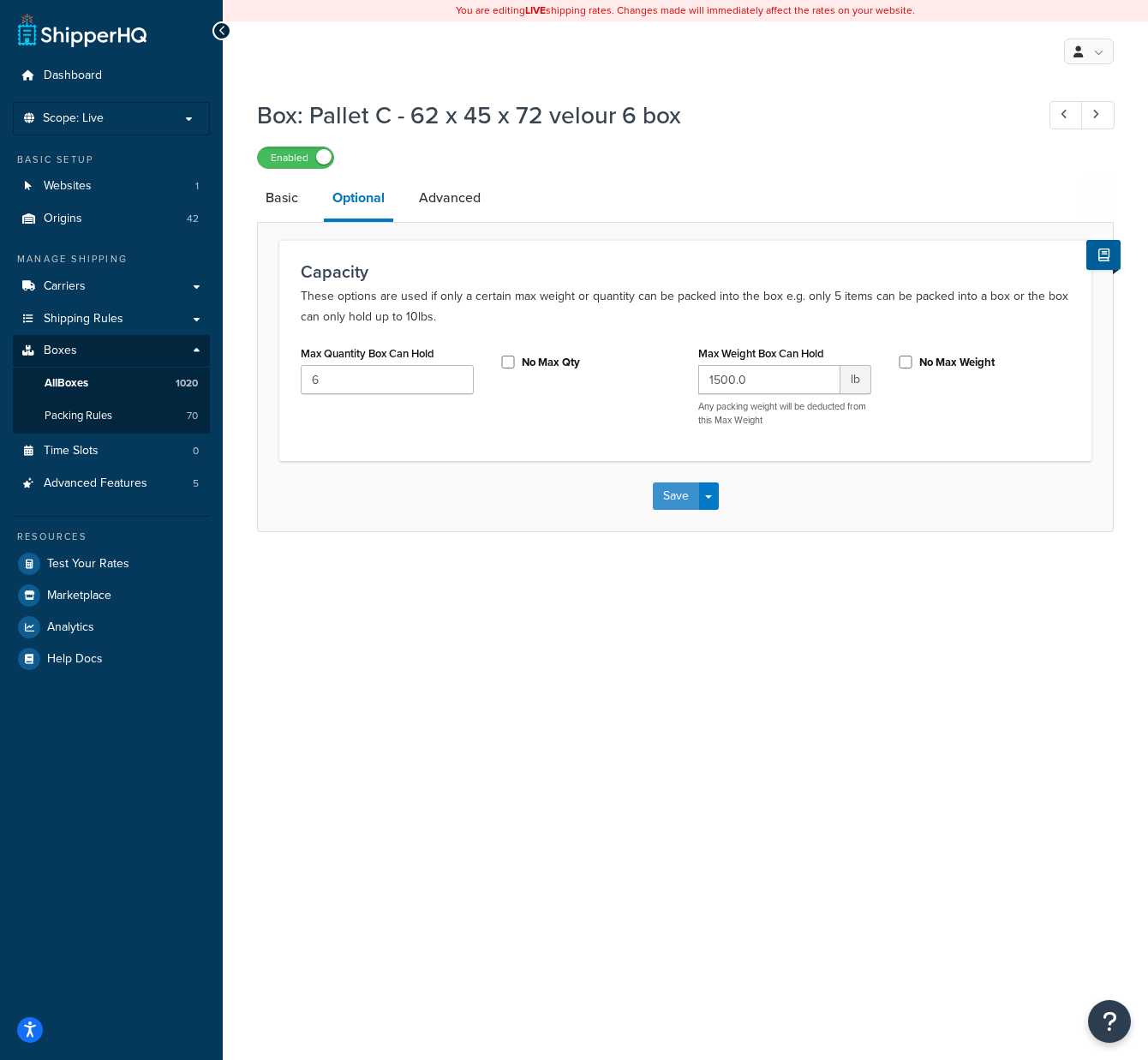
click at [677, 489] on button "Save" at bounding box center [676, 496] width 47 height 27
